Goal: Transaction & Acquisition: Purchase product/service

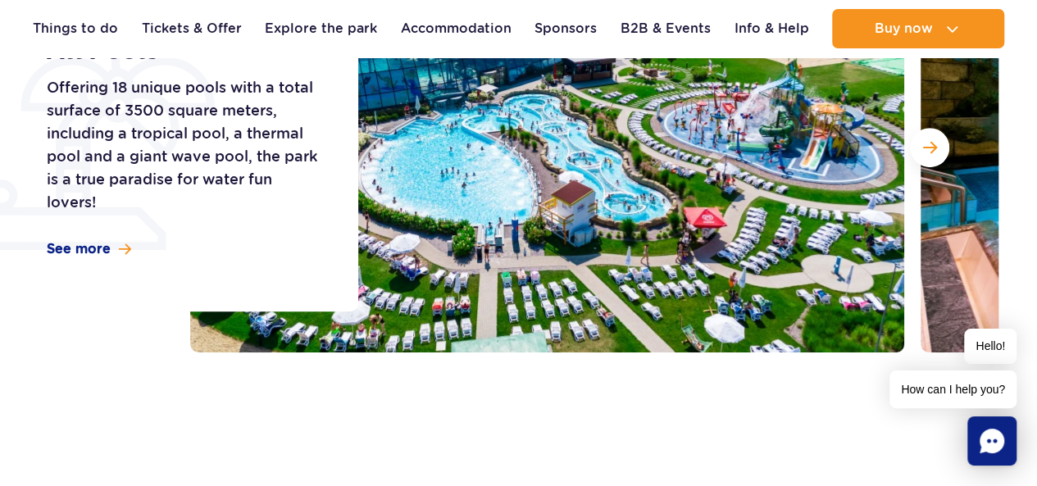
scroll to position [328, 0]
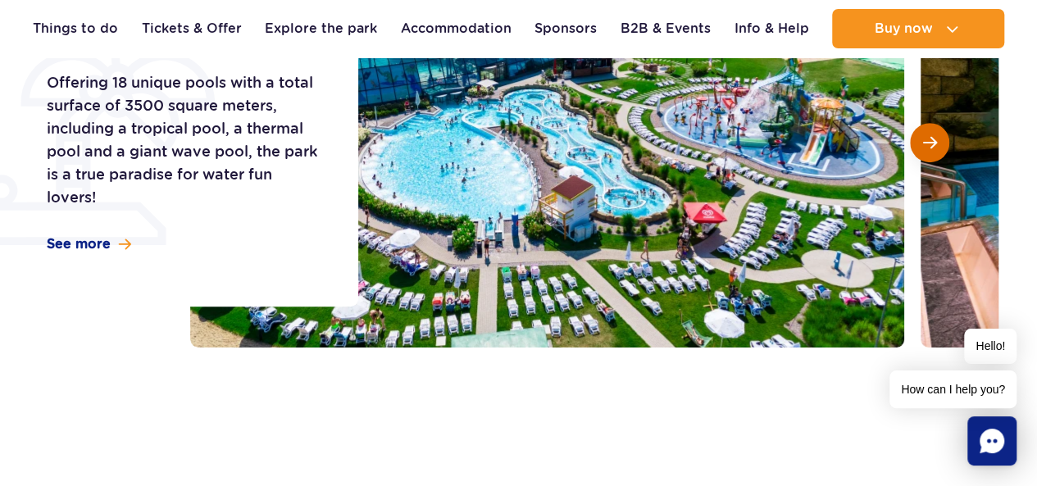
click at [931, 148] on span "Next slide" at bounding box center [930, 142] width 14 height 15
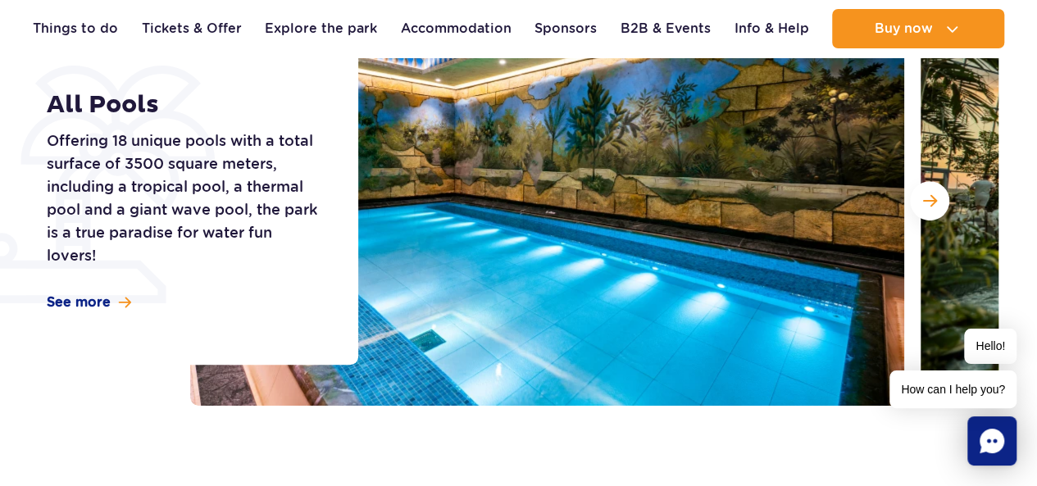
scroll to position [246, 0]
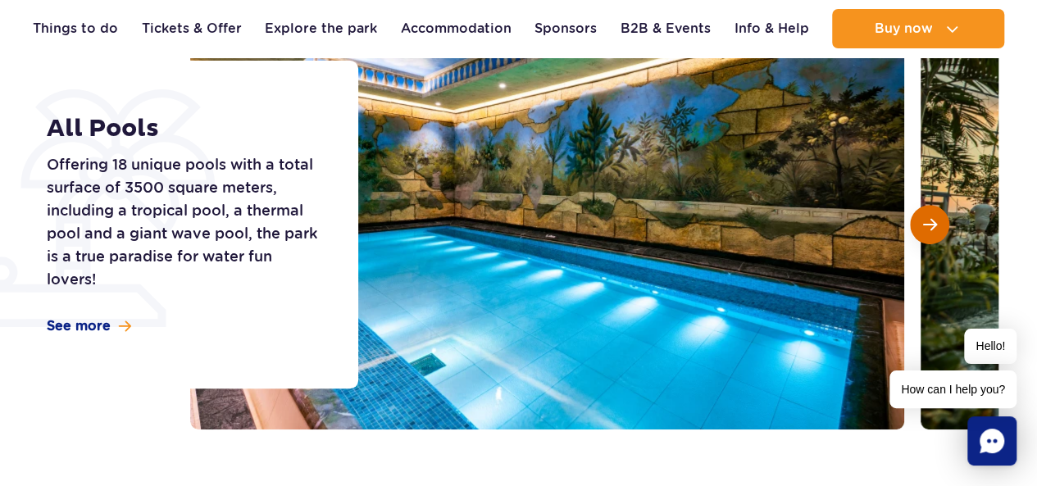
click at [924, 218] on span "Next slide" at bounding box center [930, 224] width 14 height 15
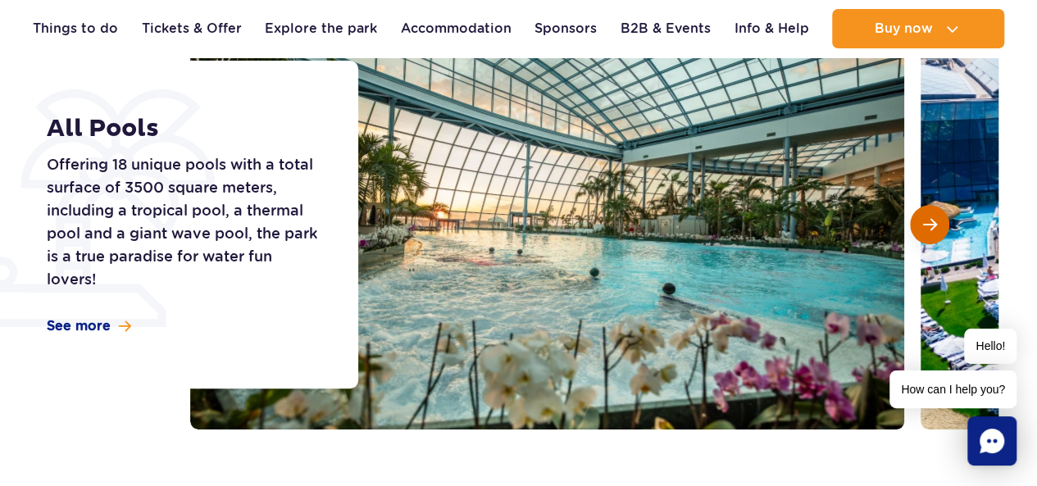
click at [924, 218] on span "Next slide" at bounding box center [930, 224] width 14 height 15
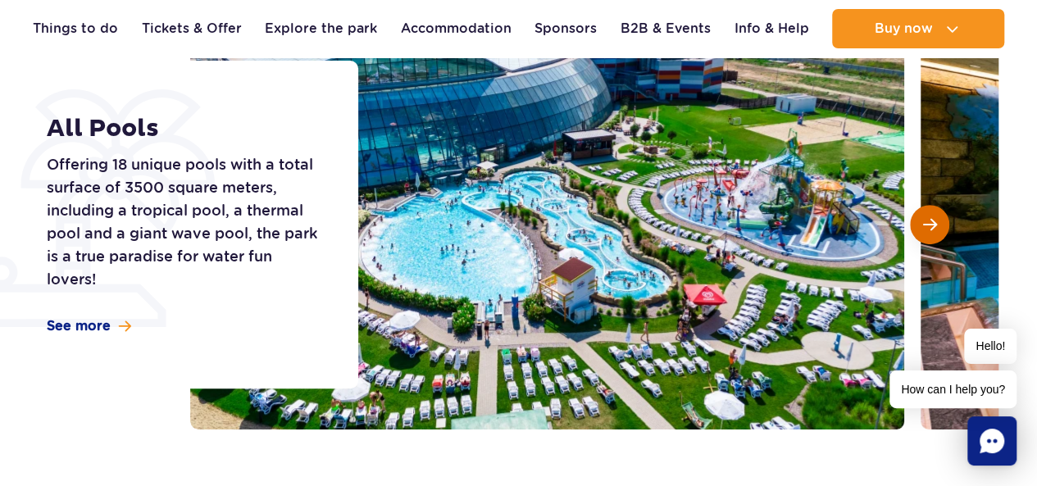
click at [924, 218] on span "Next slide" at bounding box center [930, 224] width 14 height 15
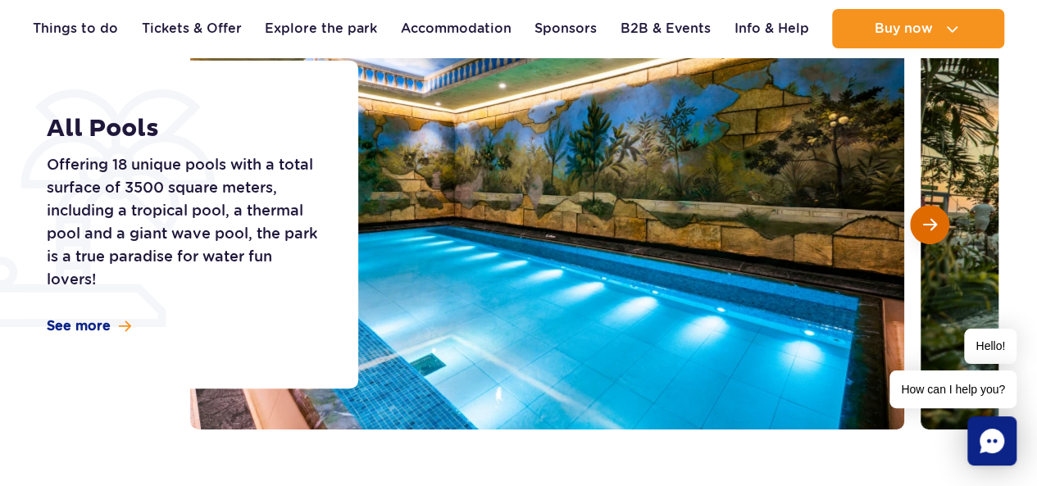
click at [924, 218] on span "Next slide" at bounding box center [930, 224] width 14 height 15
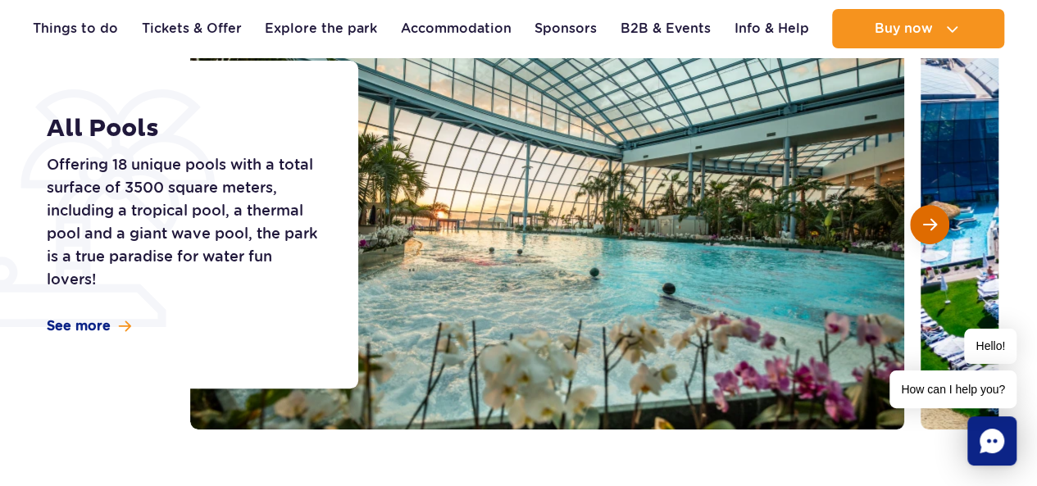
click at [924, 218] on span "Next slide" at bounding box center [930, 224] width 14 height 15
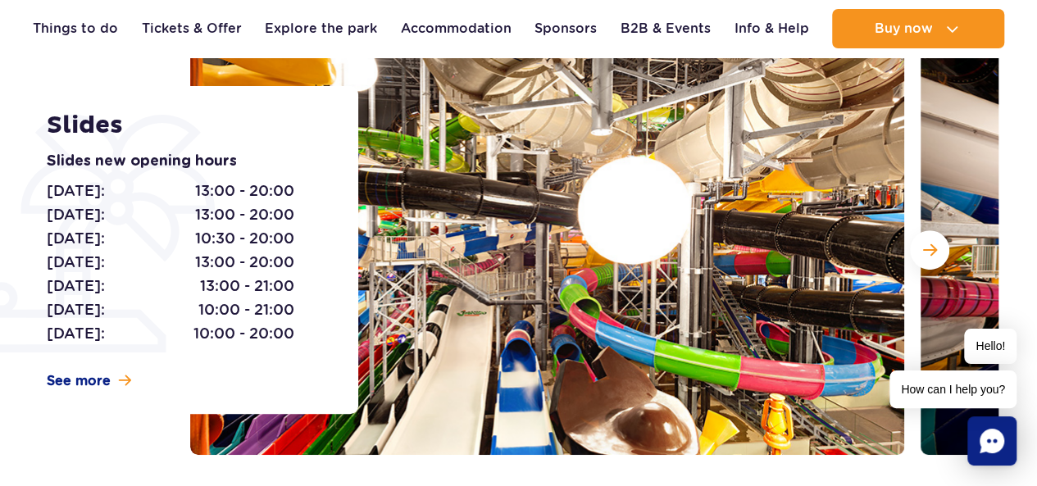
scroll to position [246, 0]
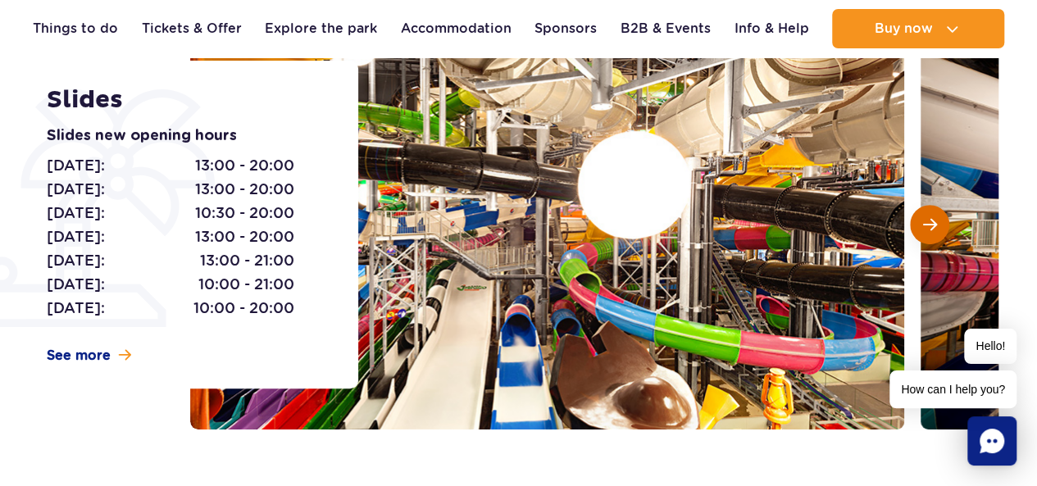
click at [933, 226] on span "Next slide" at bounding box center [930, 224] width 14 height 15
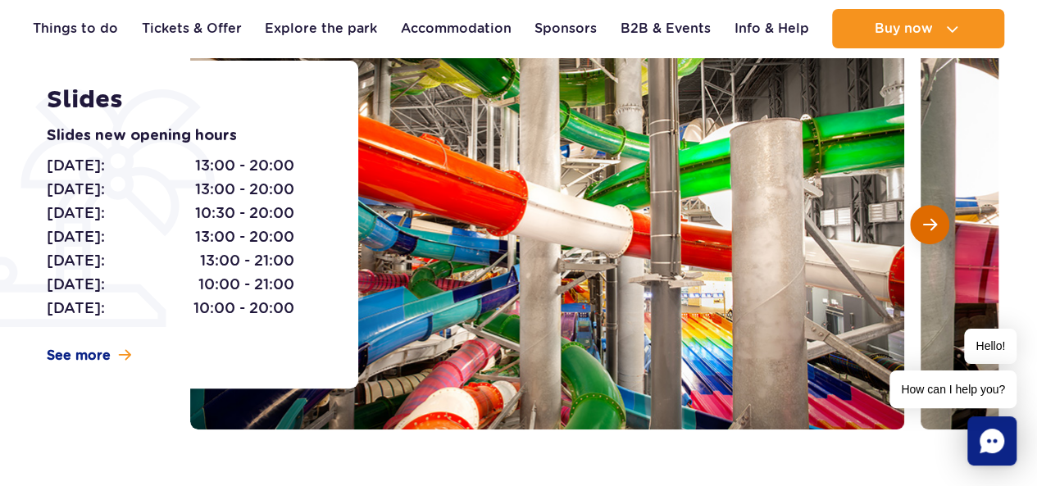
click at [933, 226] on span "Next slide" at bounding box center [930, 224] width 14 height 15
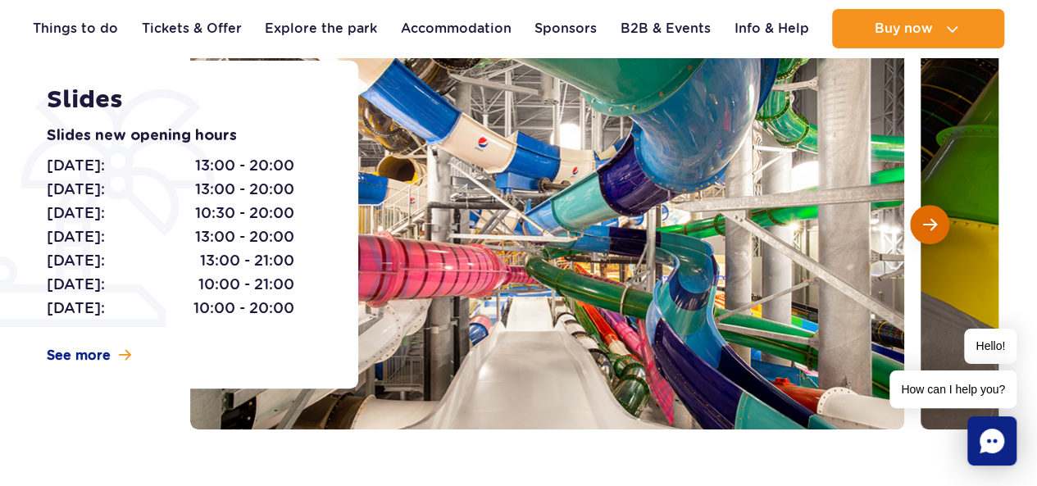
click at [933, 226] on span "Next slide" at bounding box center [930, 224] width 14 height 15
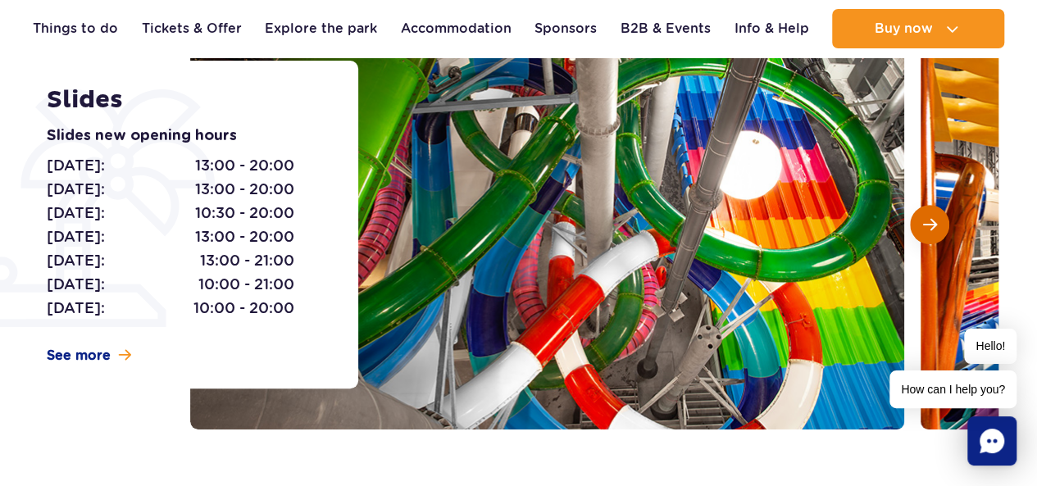
click at [933, 226] on span "Next slide" at bounding box center [930, 224] width 14 height 15
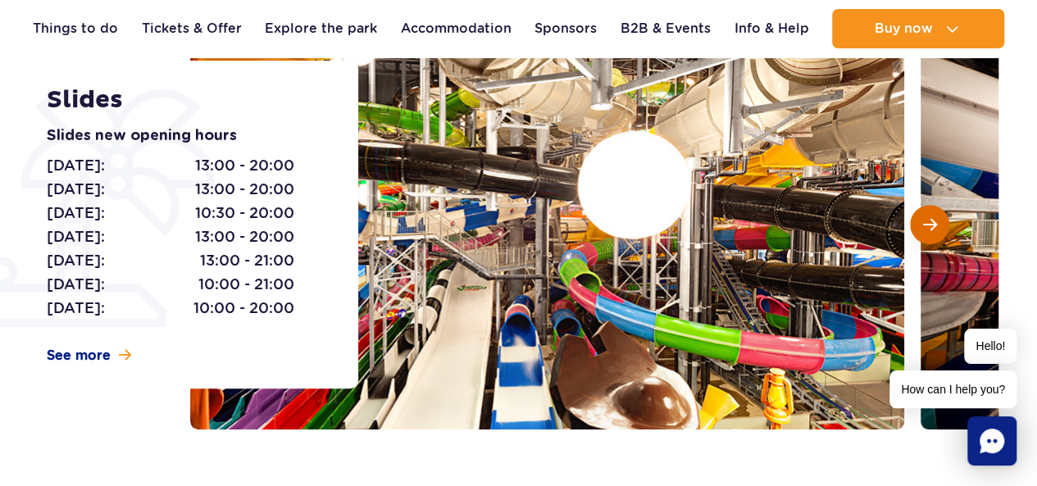
click at [933, 226] on span "Next slide" at bounding box center [930, 224] width 14 height 15
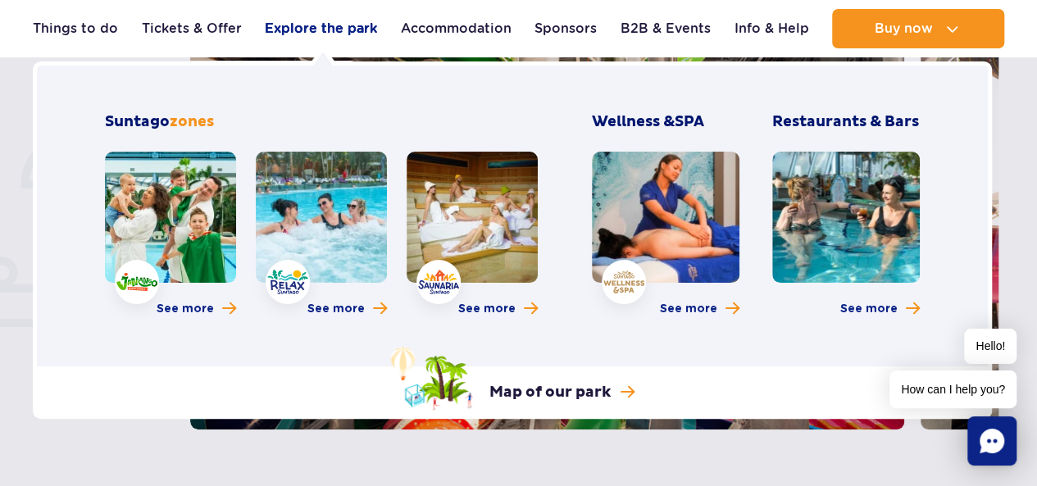
click at [339, 35] on link "Explore the park" at bounding box center [321, 28] width 112 height 39
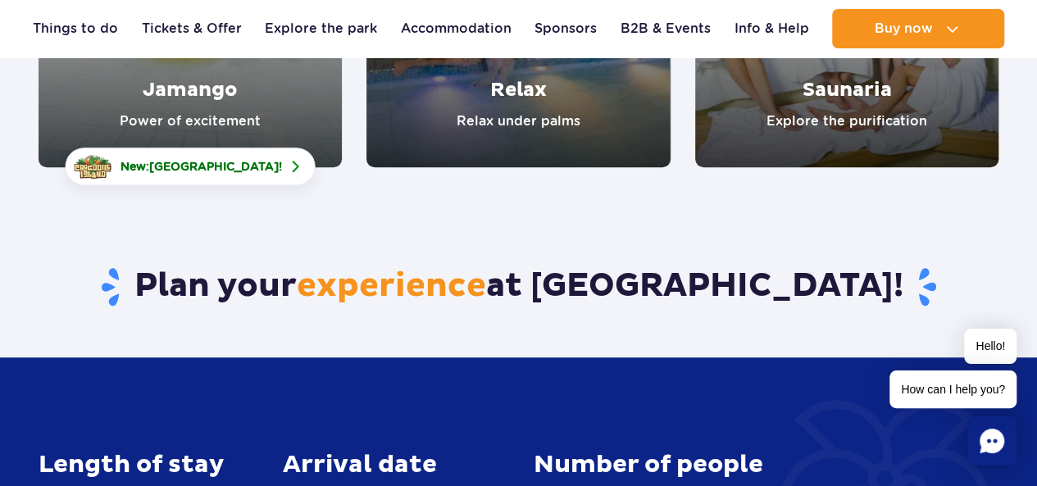
scroll to position [246, 0]
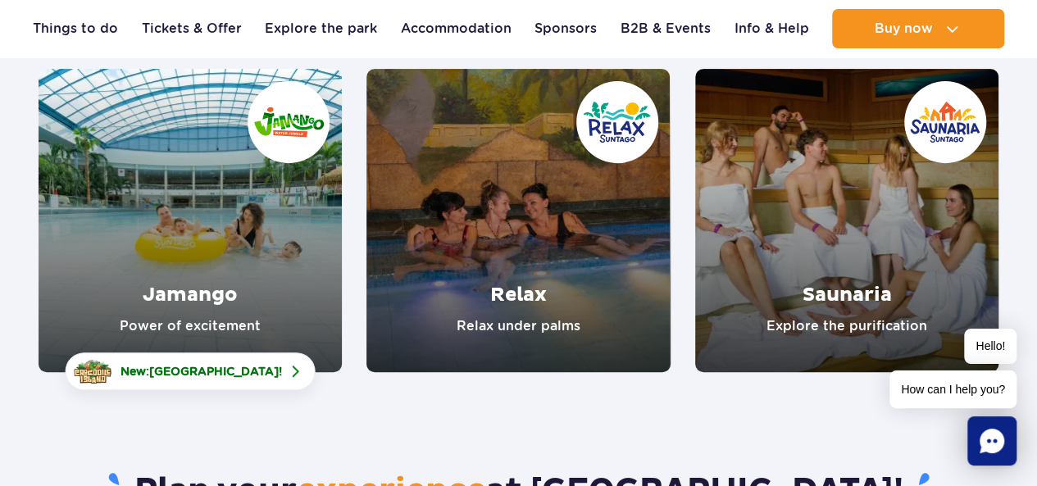
click at [180, 295] on link "Jamango" at bounding box center [190, 220] width 303 height 303
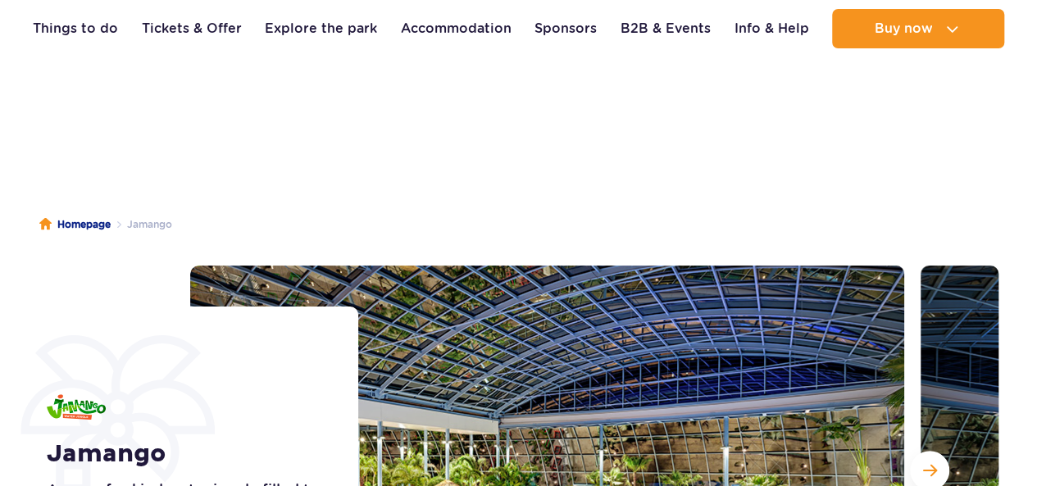
scroll to position [246, 0]
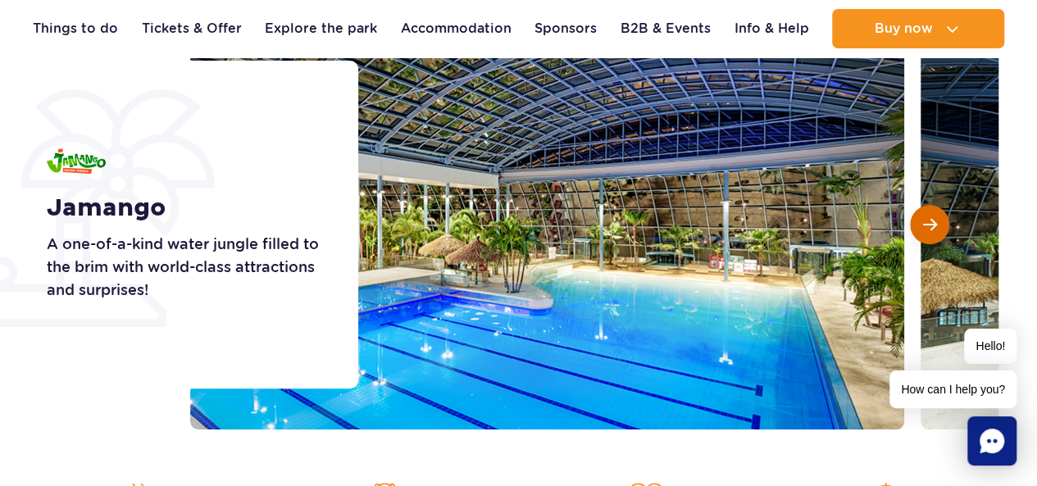
click at [939, 223] on button "Next slide" at bounding box center [929, 224] width 39 height 39
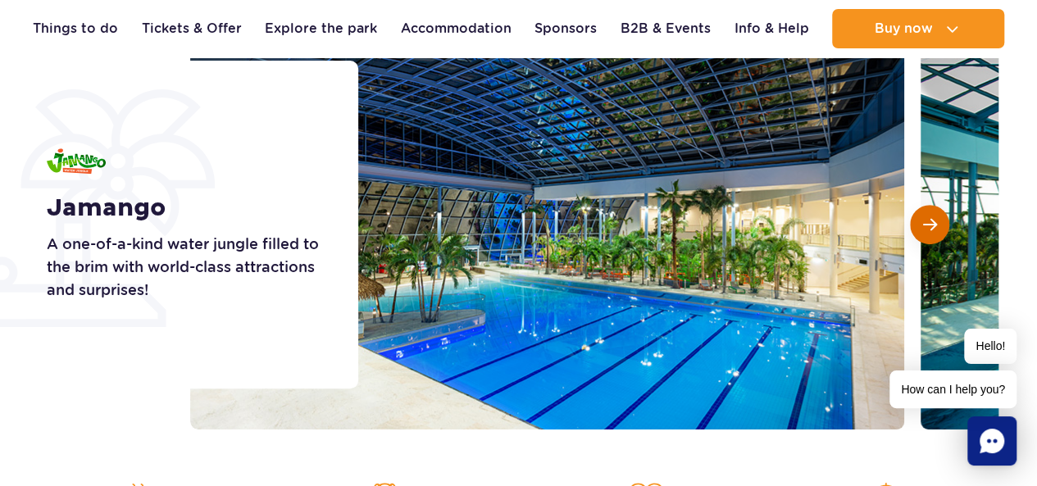
click at [939, 223] on button "Next slide" at bounding box center [929, 224] width 39 height 39
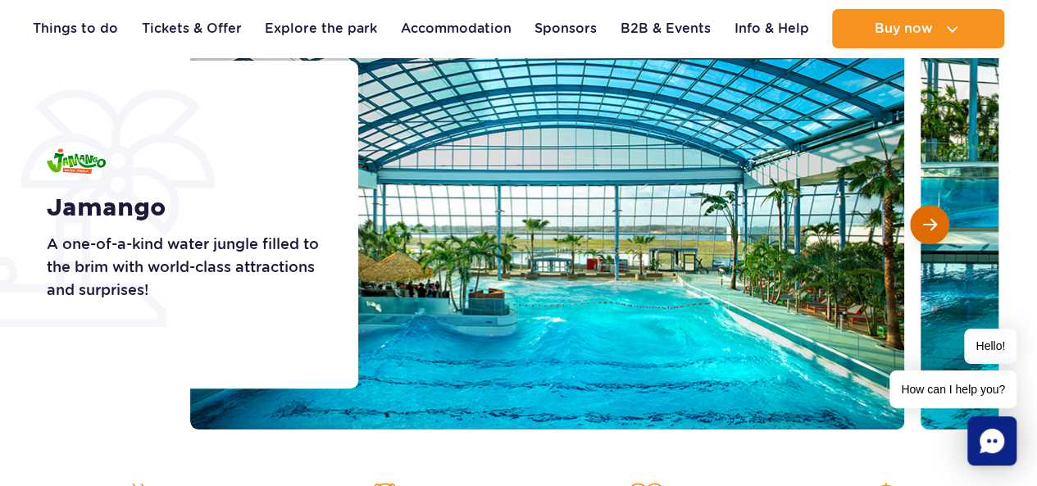
click at [939, 223] on button "Next slide" at bounding box center [929, 224] width 39 height 39
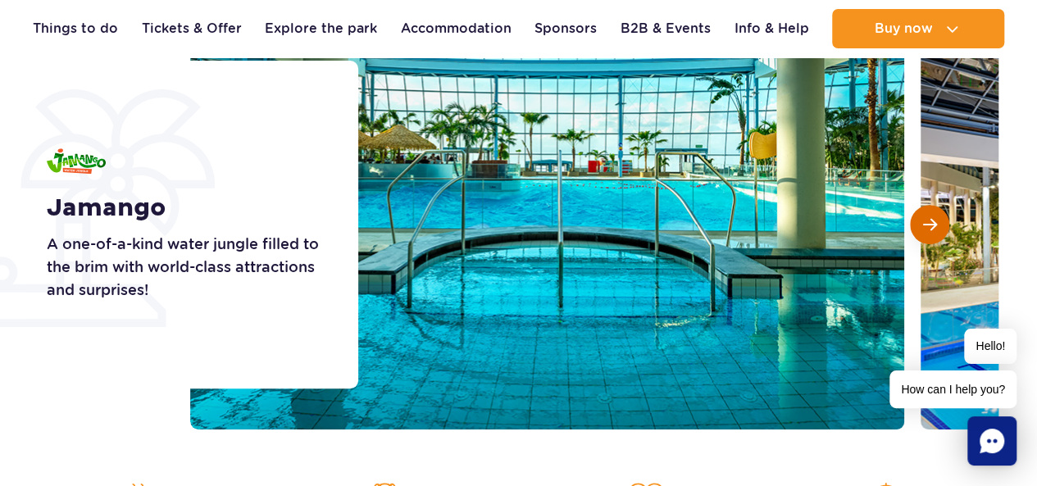
click at [939, 223] on button "Next slide" at bounding box center [929, 224] width 39 height 39
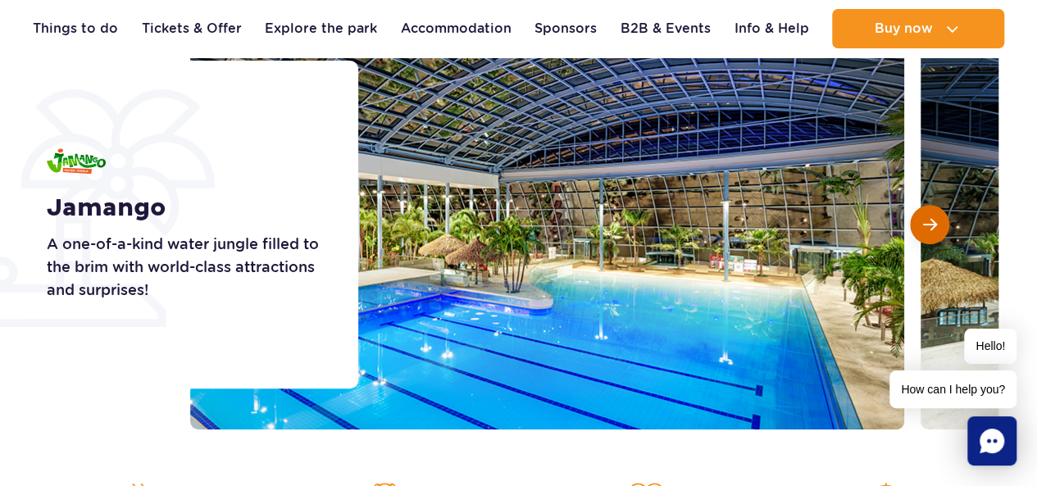
click at [939, 223] on button "Next slide" at bounding box center [929, 224] width 39 height 39
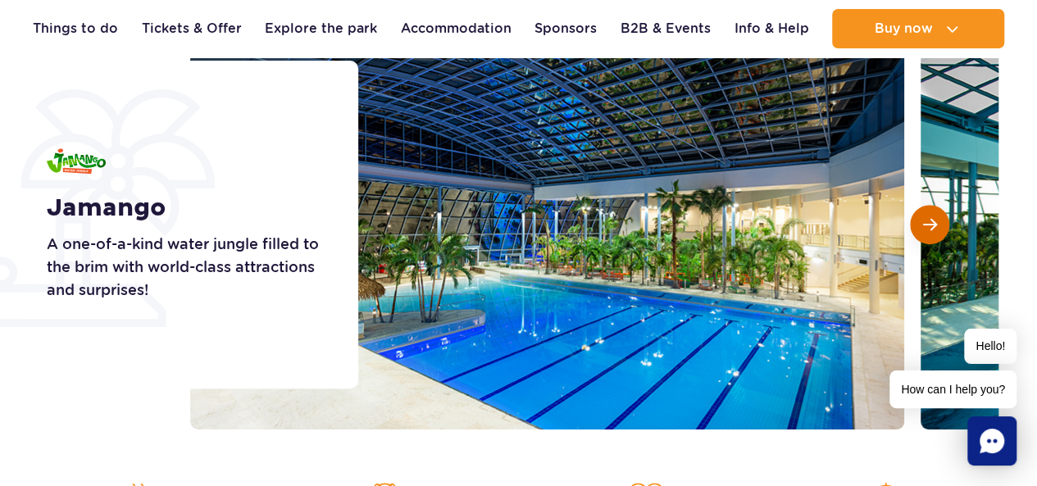
click at [939, 223] on button "Next slide" at bounding box center [929, 224] width 39 height 39
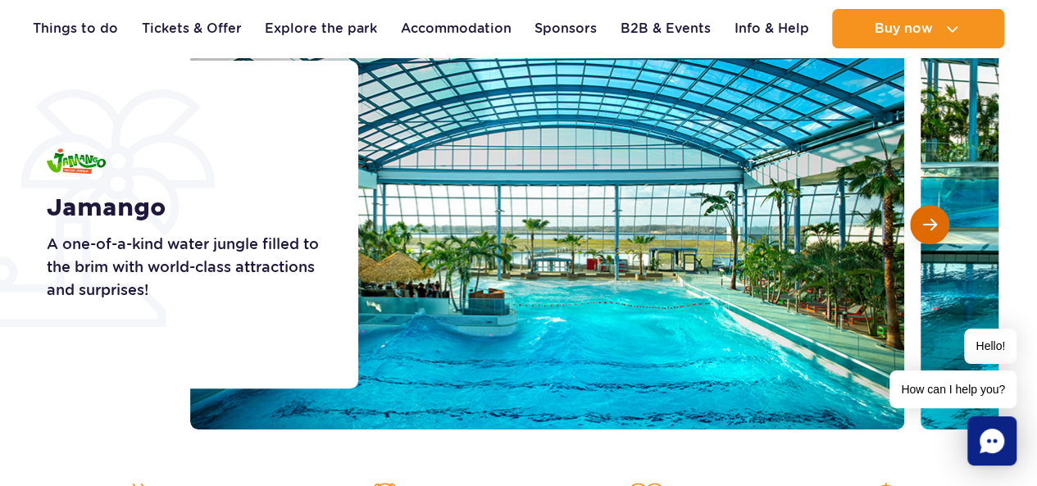
click at [939, 223] on button "Next slide" at bounding box center [929, 224] width 39 height 39
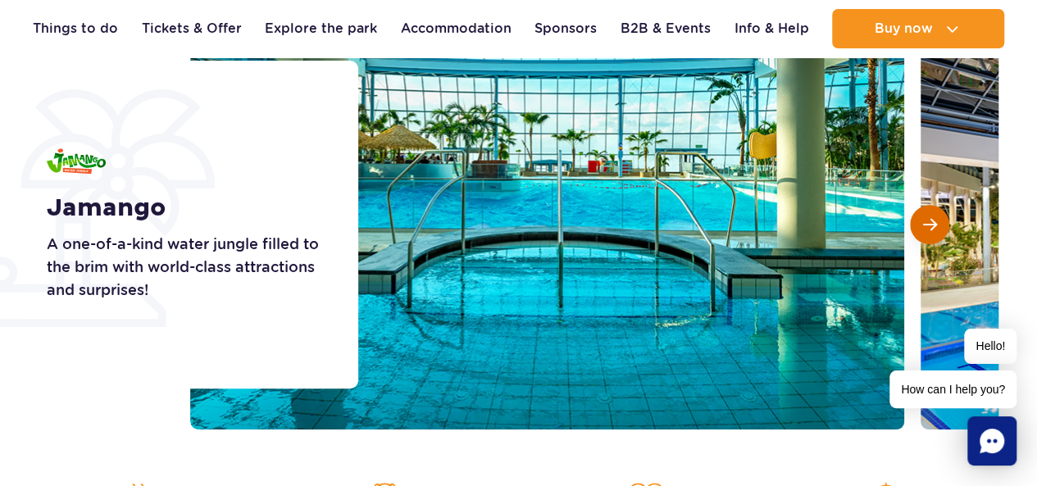
click at [939, 223] on button "Next slide" at bounding box center [929, 224] width 39 height 39
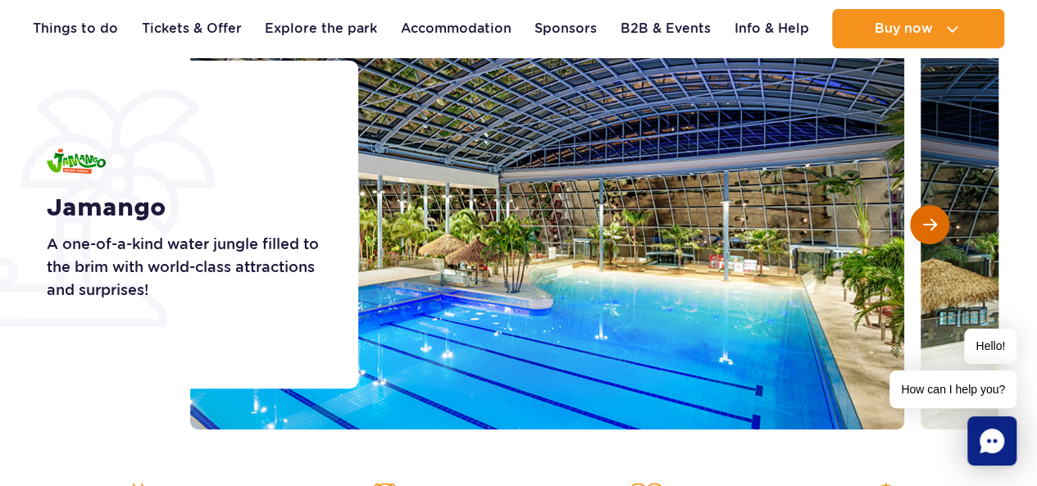
click at [939, 223] on button "Next slide" at bounding box center [929, 224] width 39 height 39
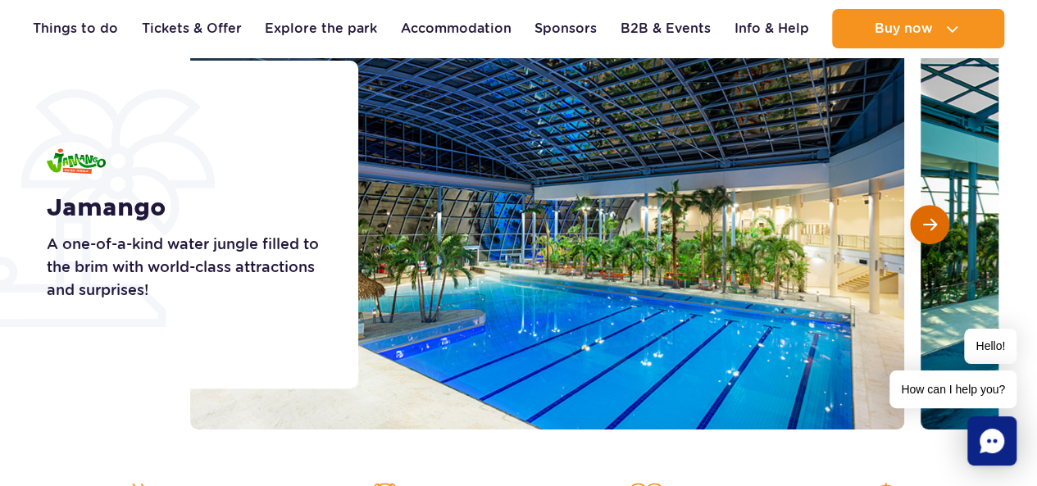
click at [939, 223] on button "Next slide" at bounding box center [929, 224] width 39 height 39
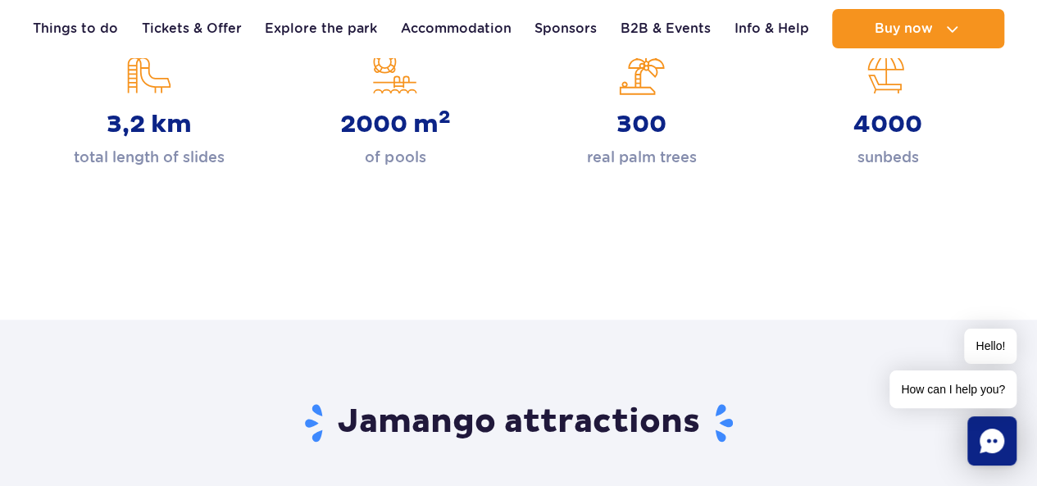
scroll to position [656, 0]
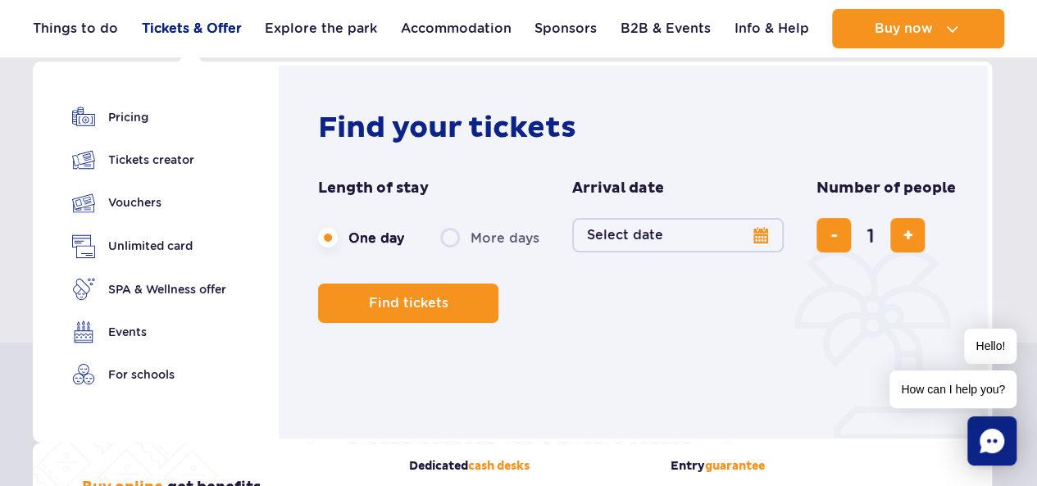
click at [205, 38] on link "Tickets & Offer" at bounding box center [192, 28] width 100 height 39
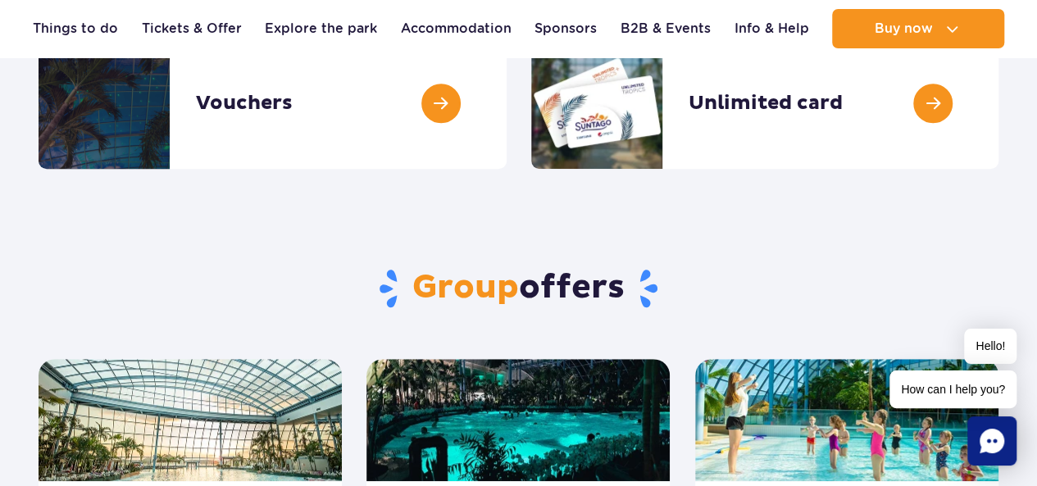
scroll to position [246, 0]
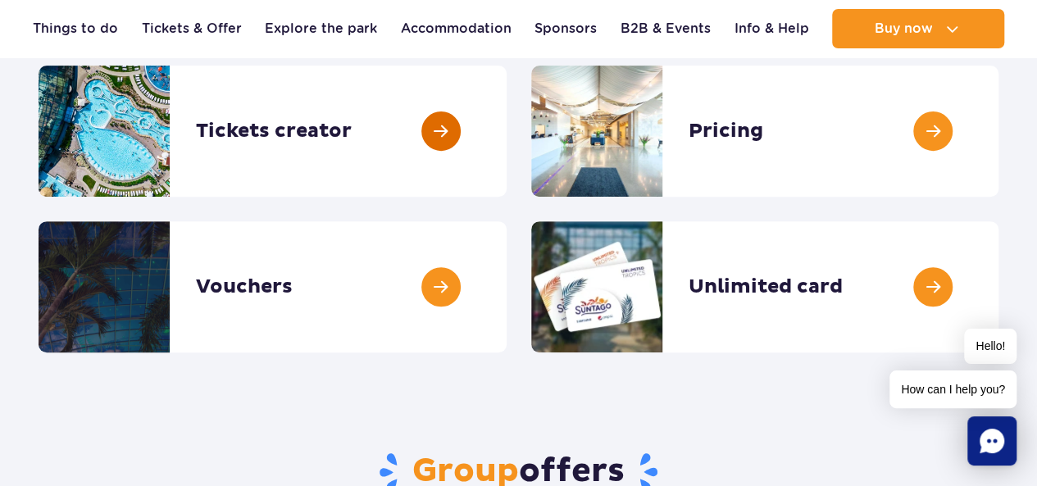
click at [507, 133] on link at bounding box center [507, 131] width 0 height 131
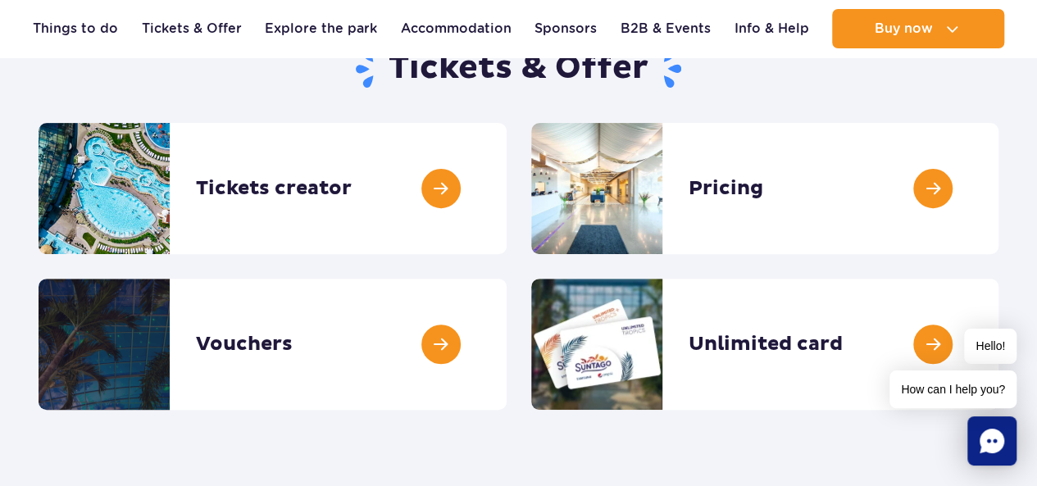
scroll to position [164, 0]
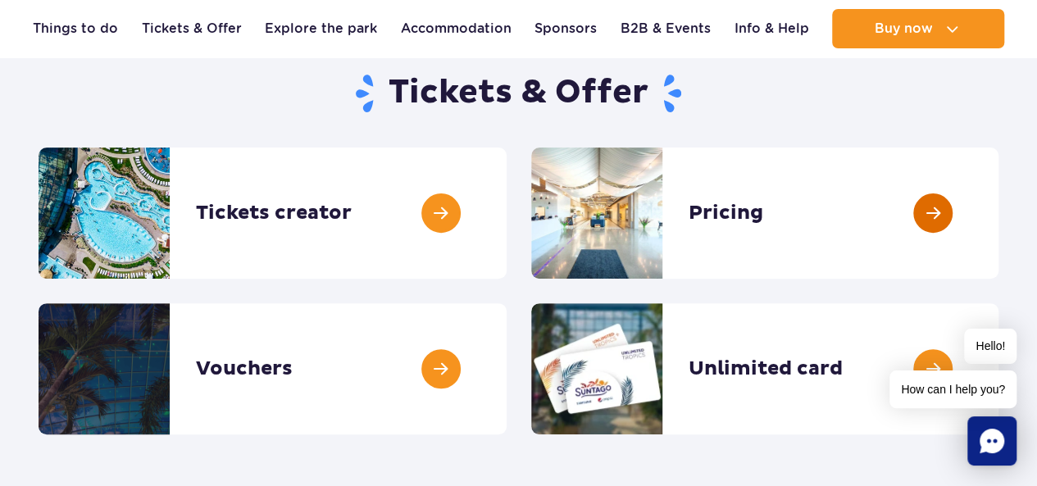
click at [999, 224] on link at bounding box center [999, 213] width 0 height 131
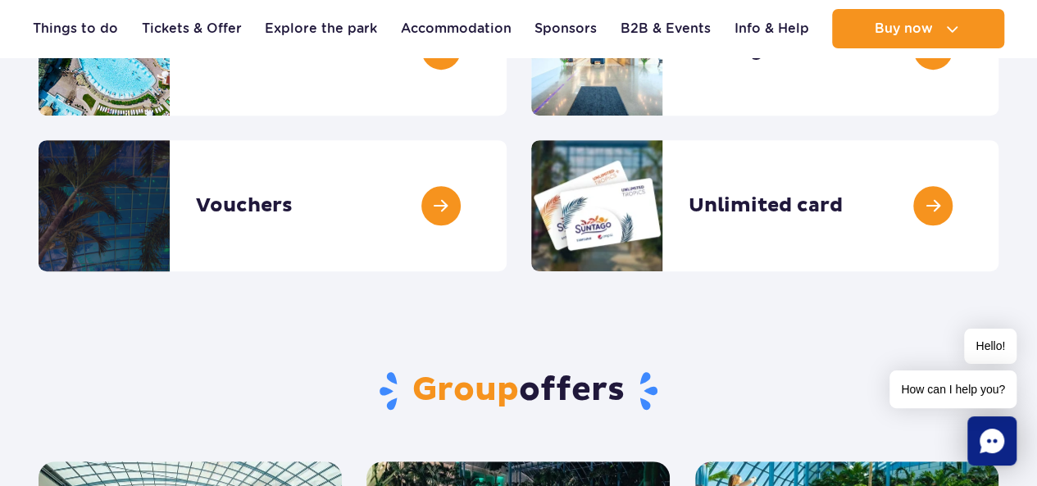
scroll to position [328, 0]
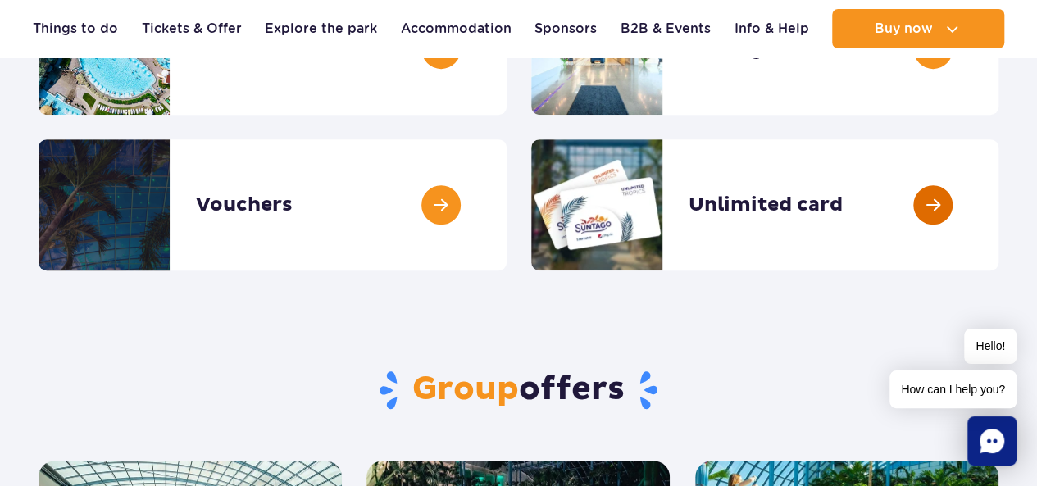
click at [999, 203] on link at bounding box center [999, 204] width 0 height 131
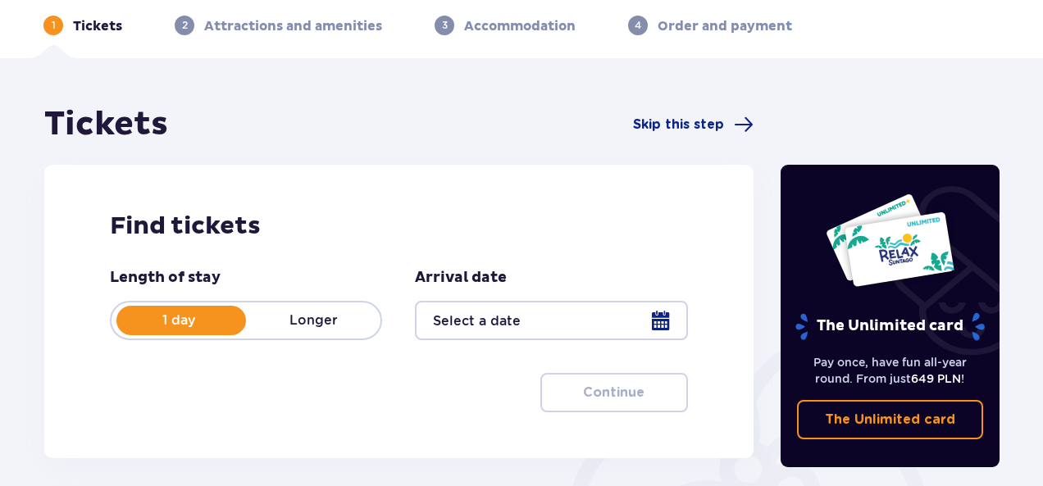
scroll to position [246, 0]
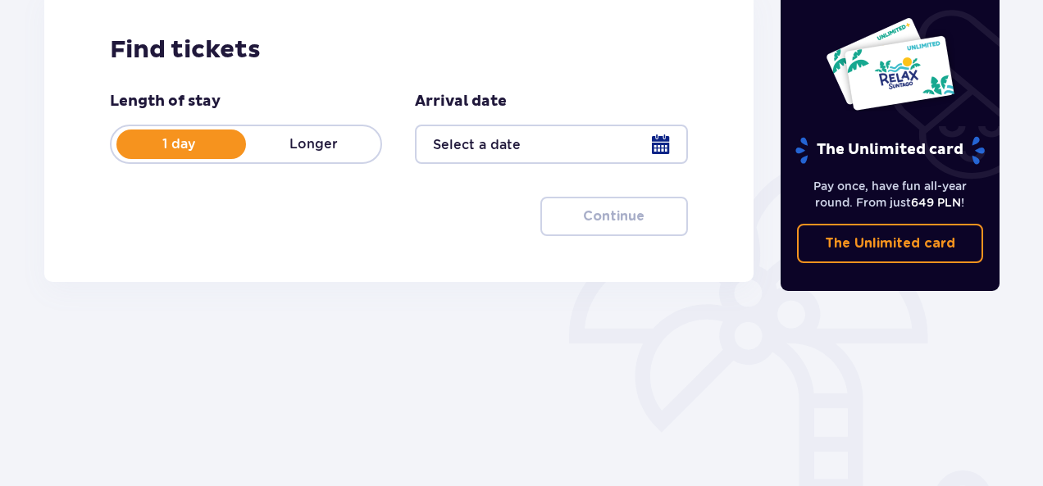
click at [664, 139] on div at bounding box center [551, 144] width 272 height 39
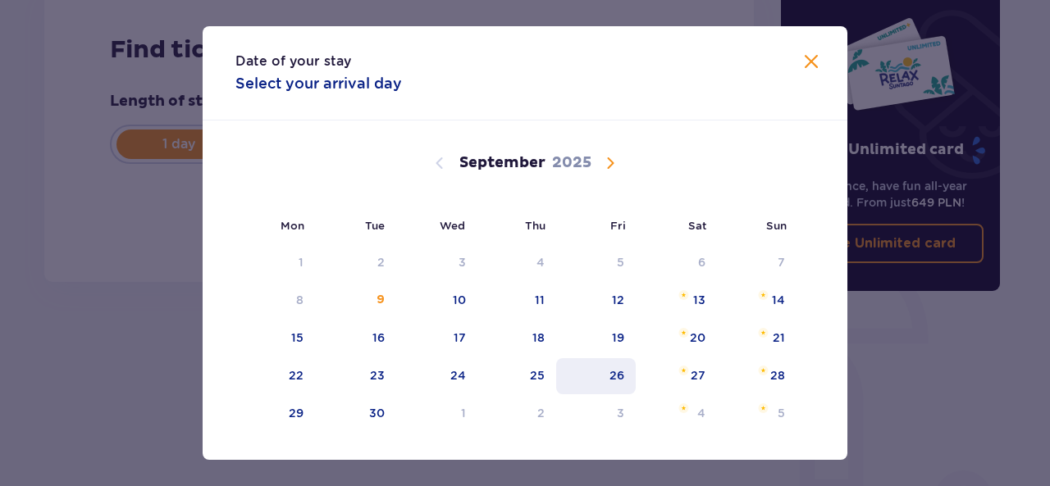
click at [615, 375] on div "26" at bounding box center [616, 375] width 15 height 16
type input "26.09.25"
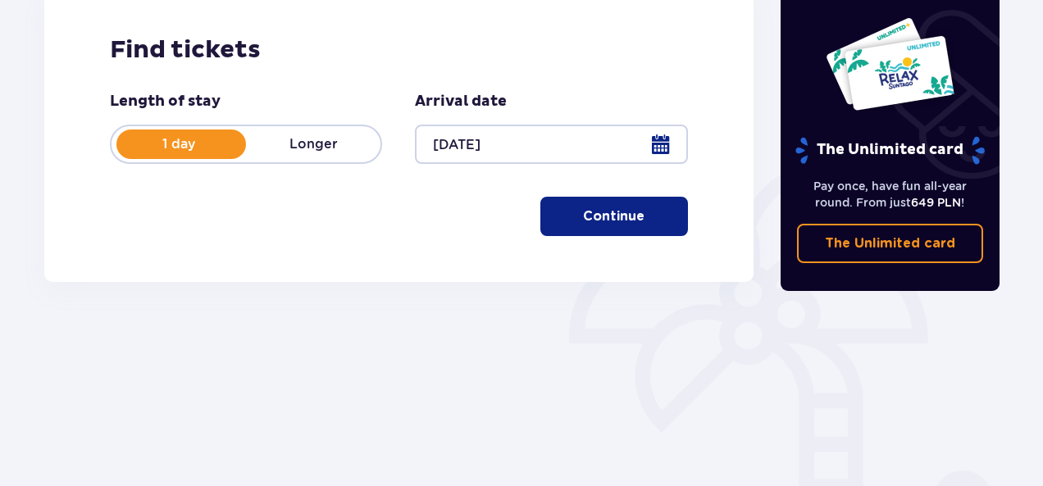
click at [629, 221] on p "Continue" at bounding box center [614, 216] width 62 height 18
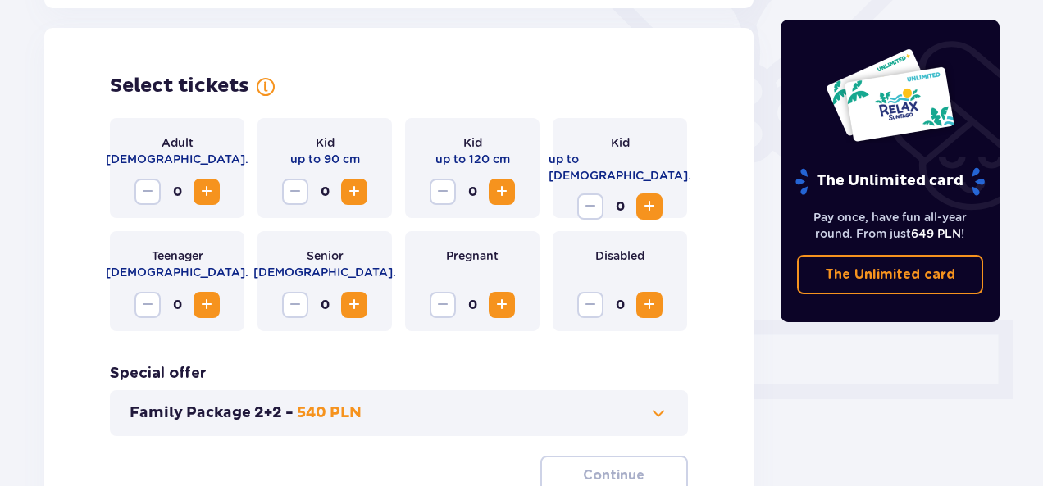
scroll to position [456, 0]
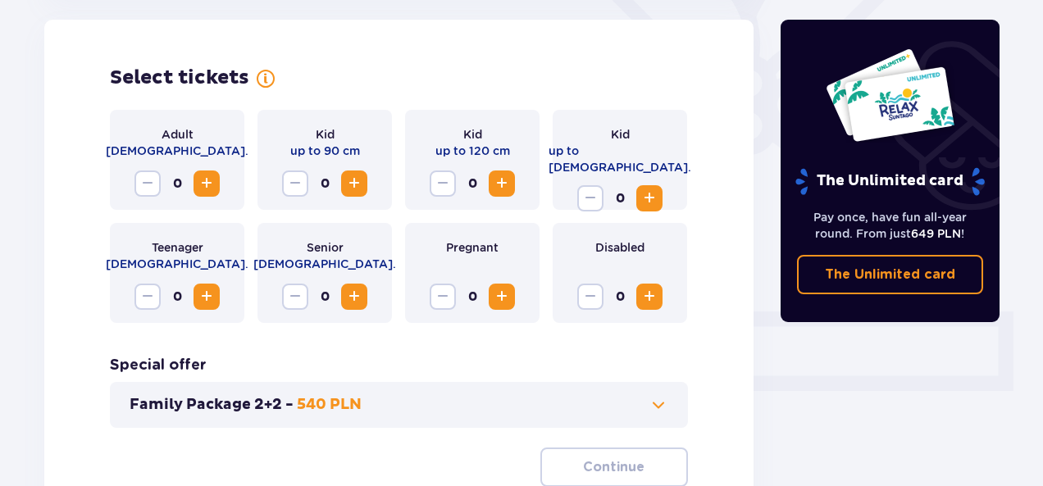
click at [203, 181] on span "Increase" at bounding box center [207, 184] width 20 height 20
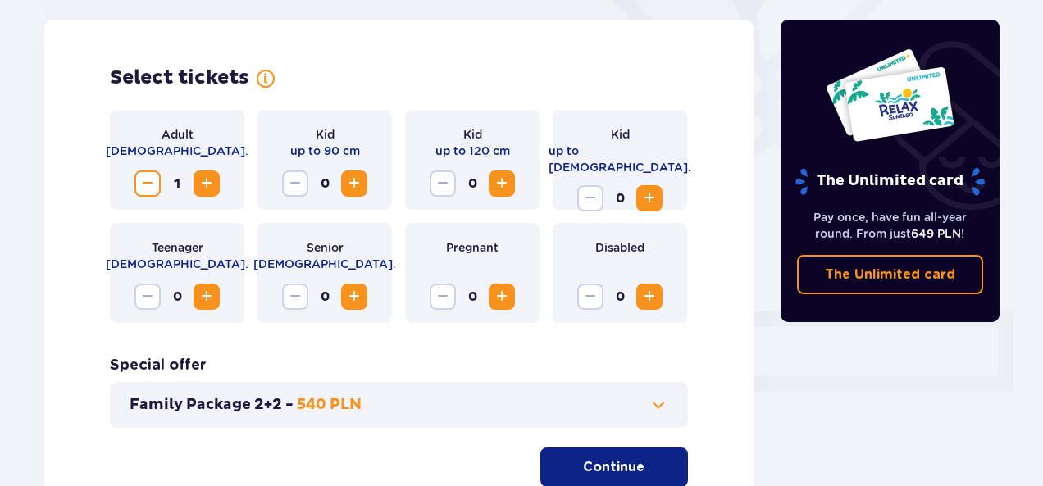
click at [203, 181] on span "Increase" at bounding box center [207, 184] width 20 height 20
click at [505, 180] on span "Increase" at bounding box center [502, 184] width 20 height 20
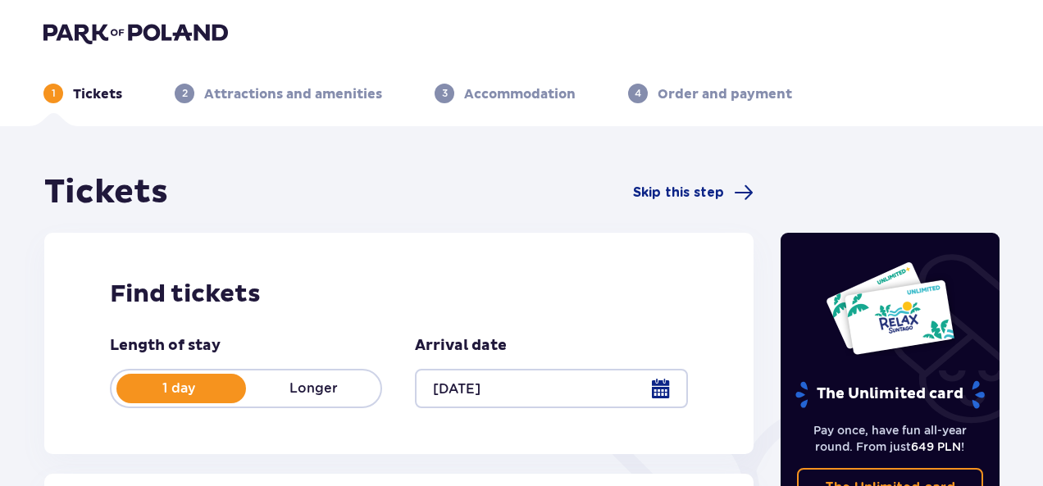
scroll to position [0, 0]
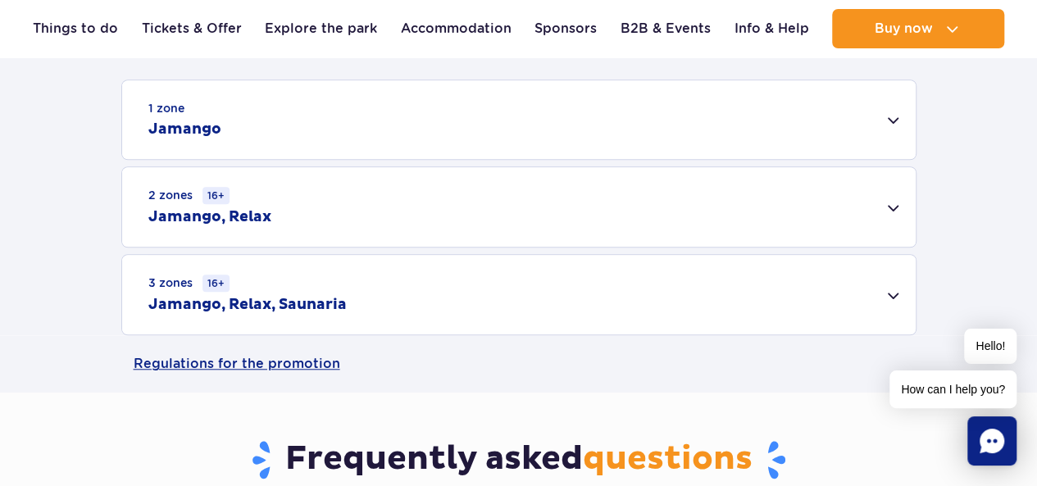
scroll to position [492, 0]
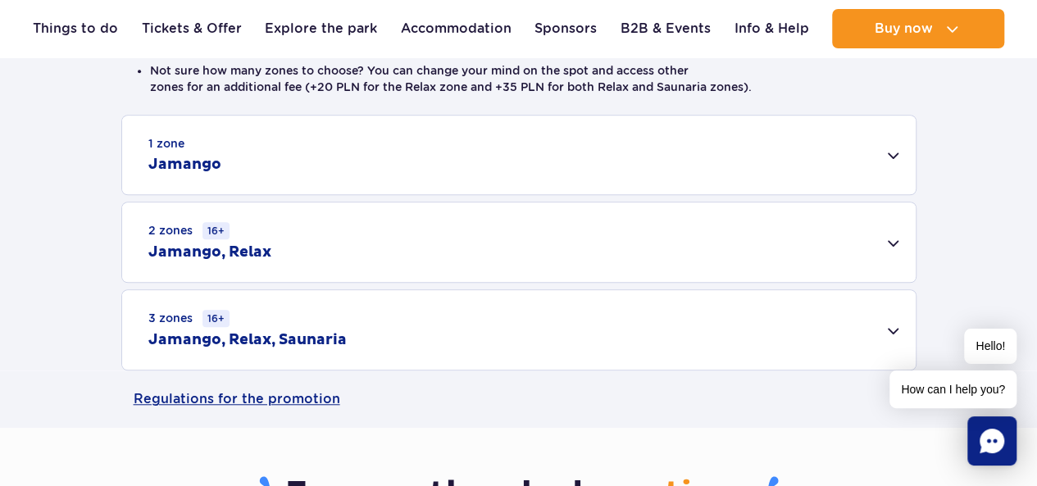
click at [892, 157] on div "1 zone Jamango" at bounding box center [519, 155] width 794 height 79
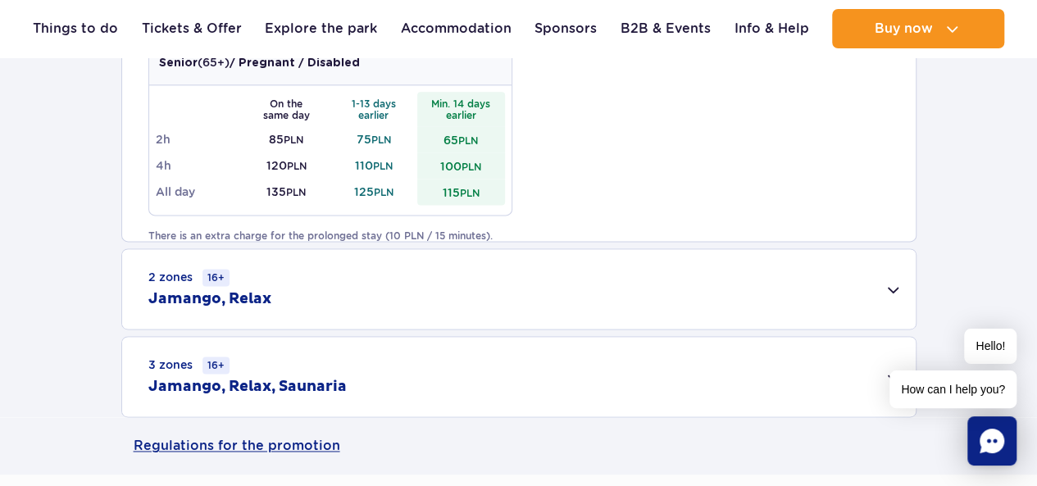
scroll to position [1066, 0]
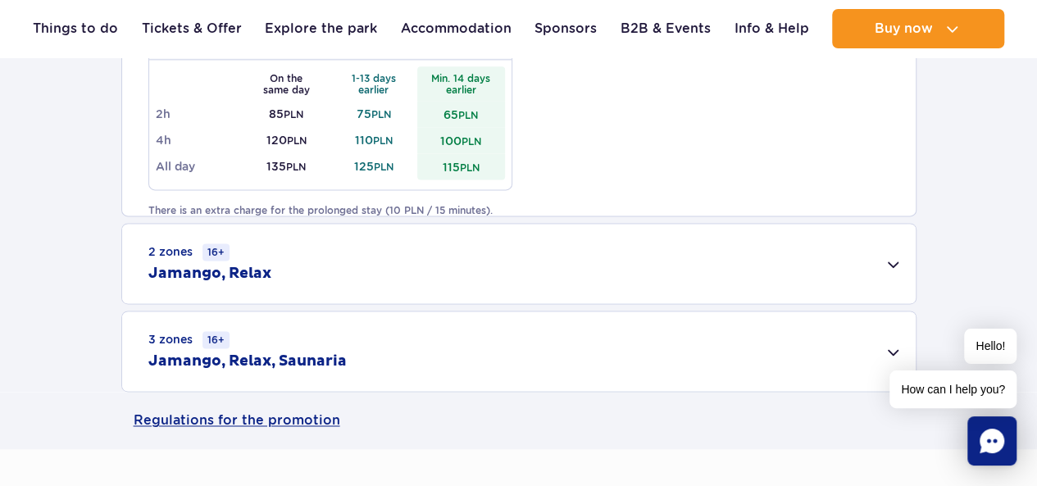
click at [898, 267] on div "2 zones 16+ Jamango, Relax" at bounding box center [519, 264] width 794 height 80
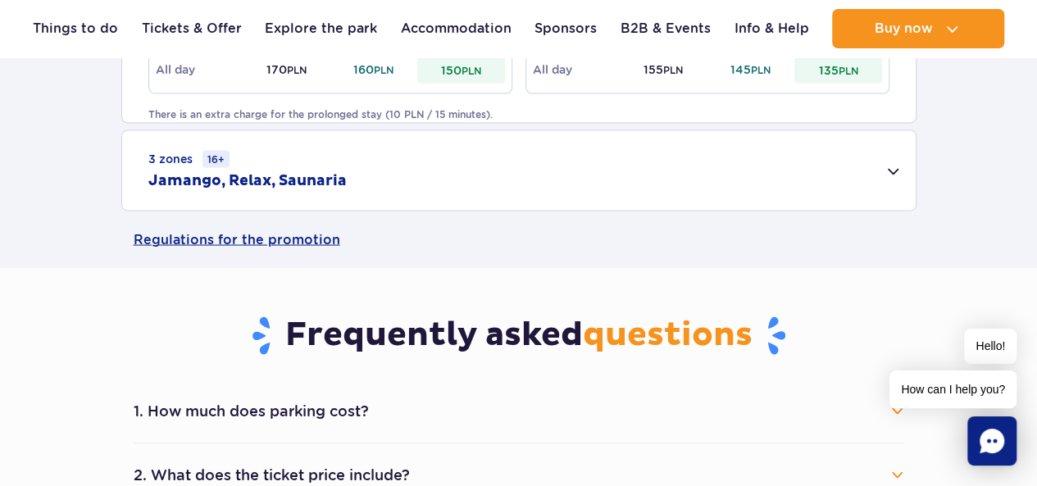
scroll to position [1476, 0]
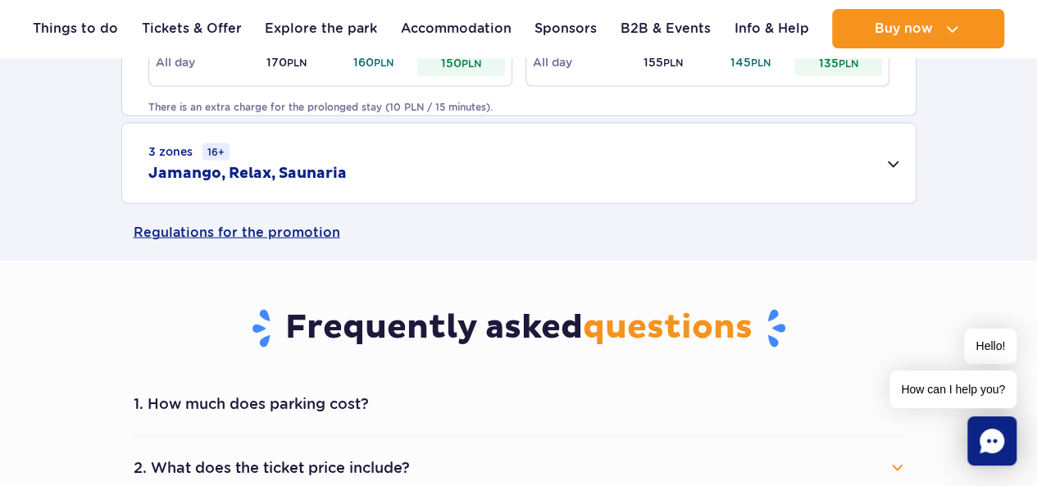
click at [896, 165] on div "3 zones 16+ Jamango, Relax, Saunaria" at bounding box center [519, 163] width 794 height 80
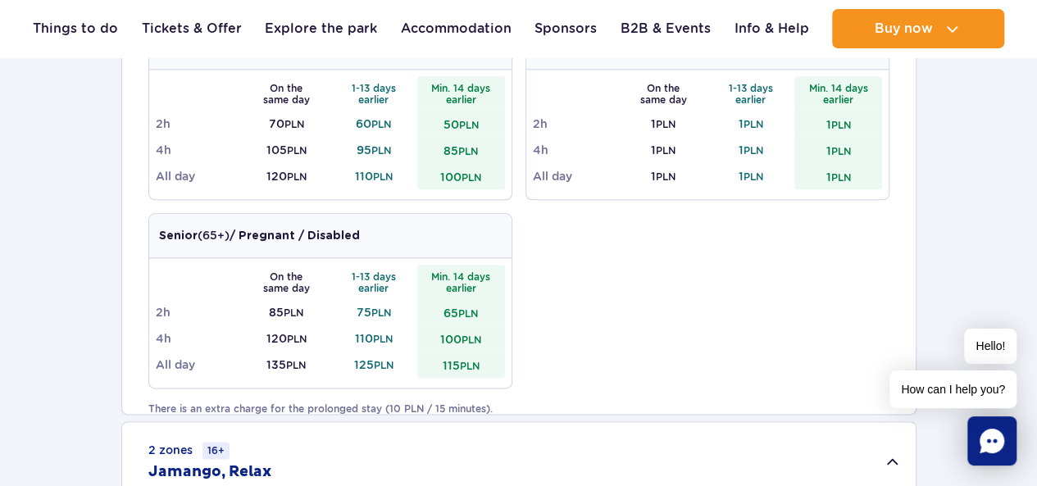
scroll to position [0, 0]
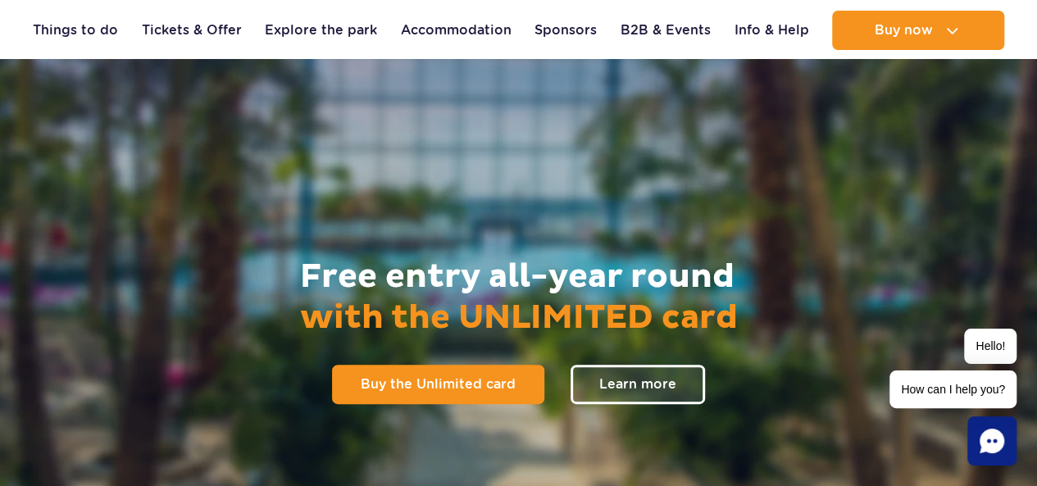
scroll to position [82, 0]
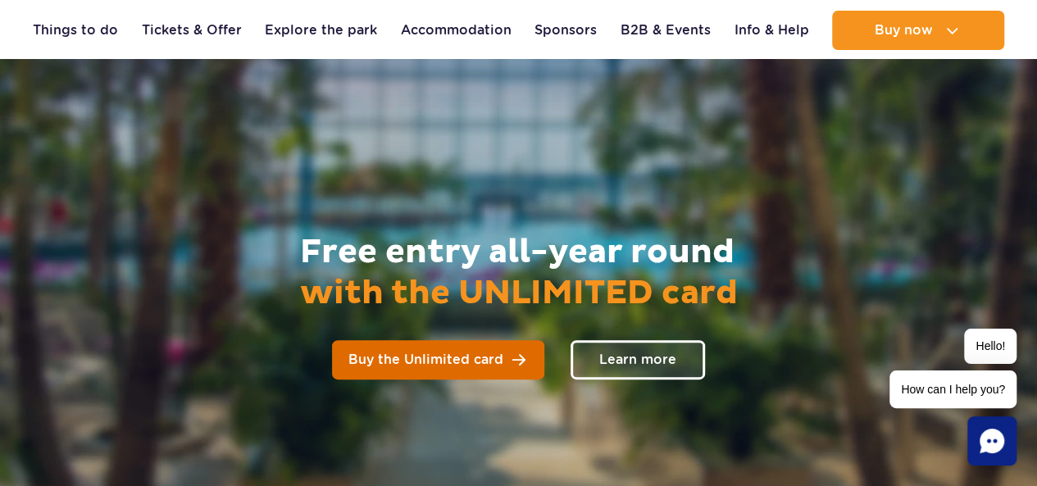
click at [469, 362] on span "Buy the Unlimited card" at bounding box center [426, 359] width 155 height 13
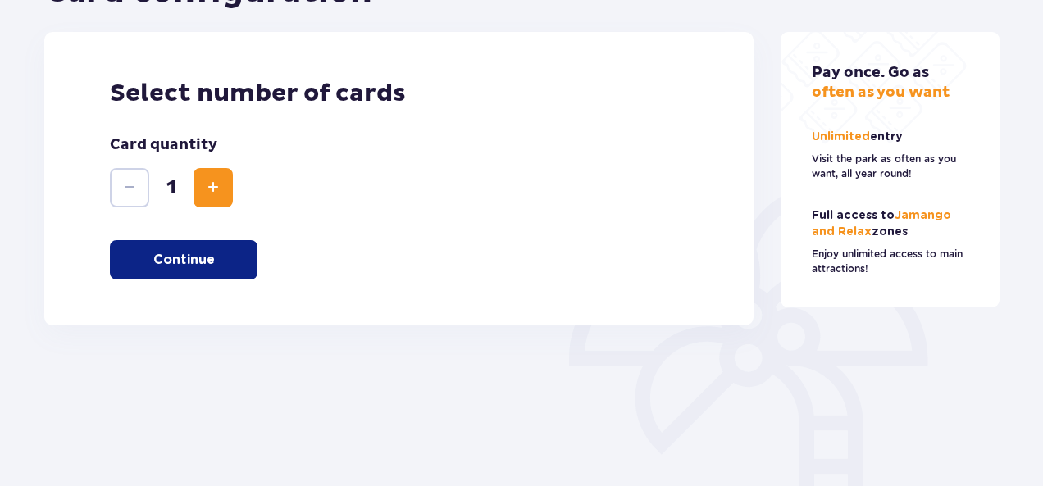
scroll to position [246, 0]
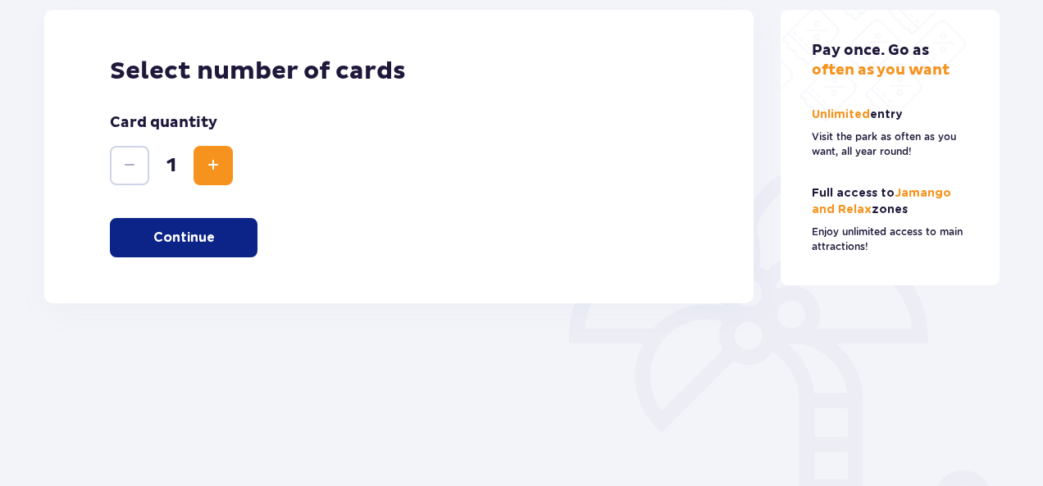
click at [215, 165] on span "Increase" at bounding box center [213, 166] width 20 height 20
click at [203, 235] on p "Continue" at bounding box center [184, 238] width 62 height 18
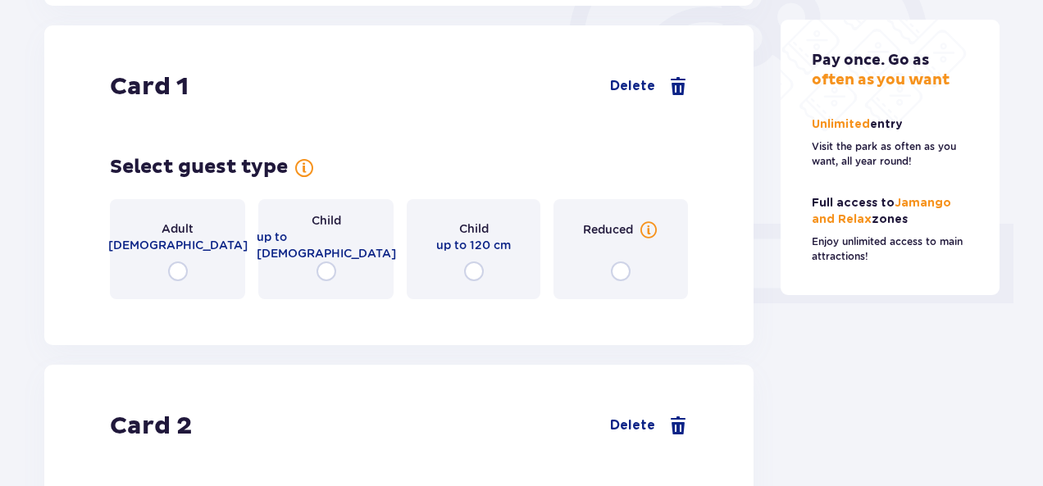
scroll to position [549, 0]
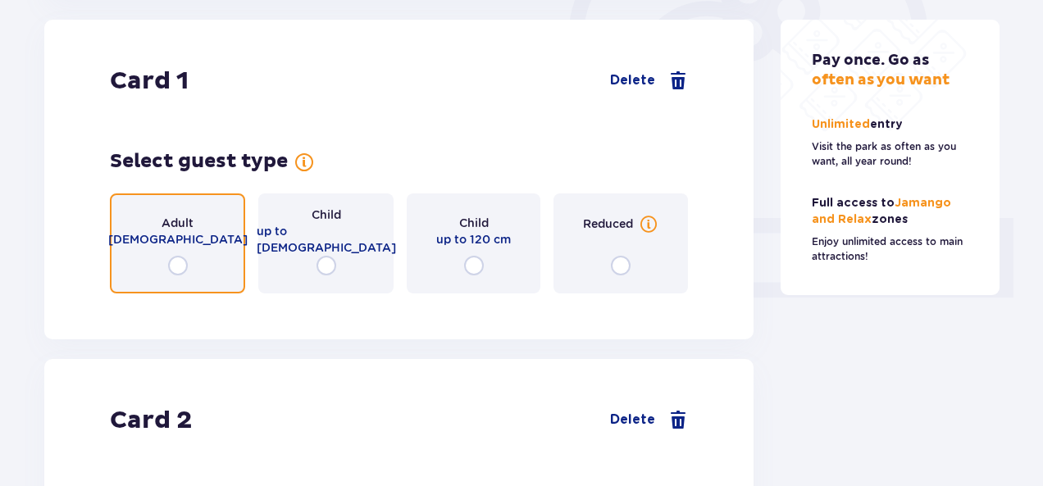
click at [185, 270] on input "radio" at bounding box center [178, 266] width 20 height 20
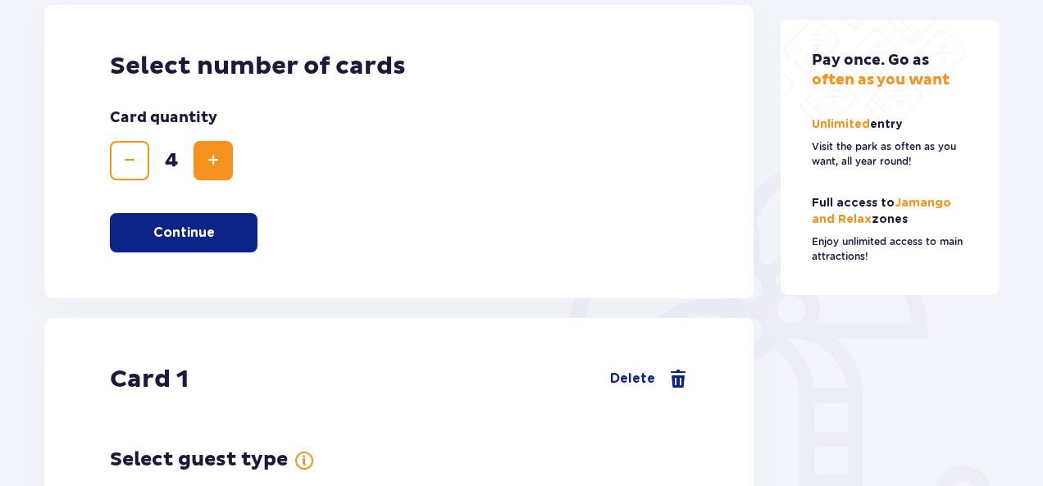
scroll to position [138, 0]
